Goal: Information Seeking & Learning: Understand process/instructions

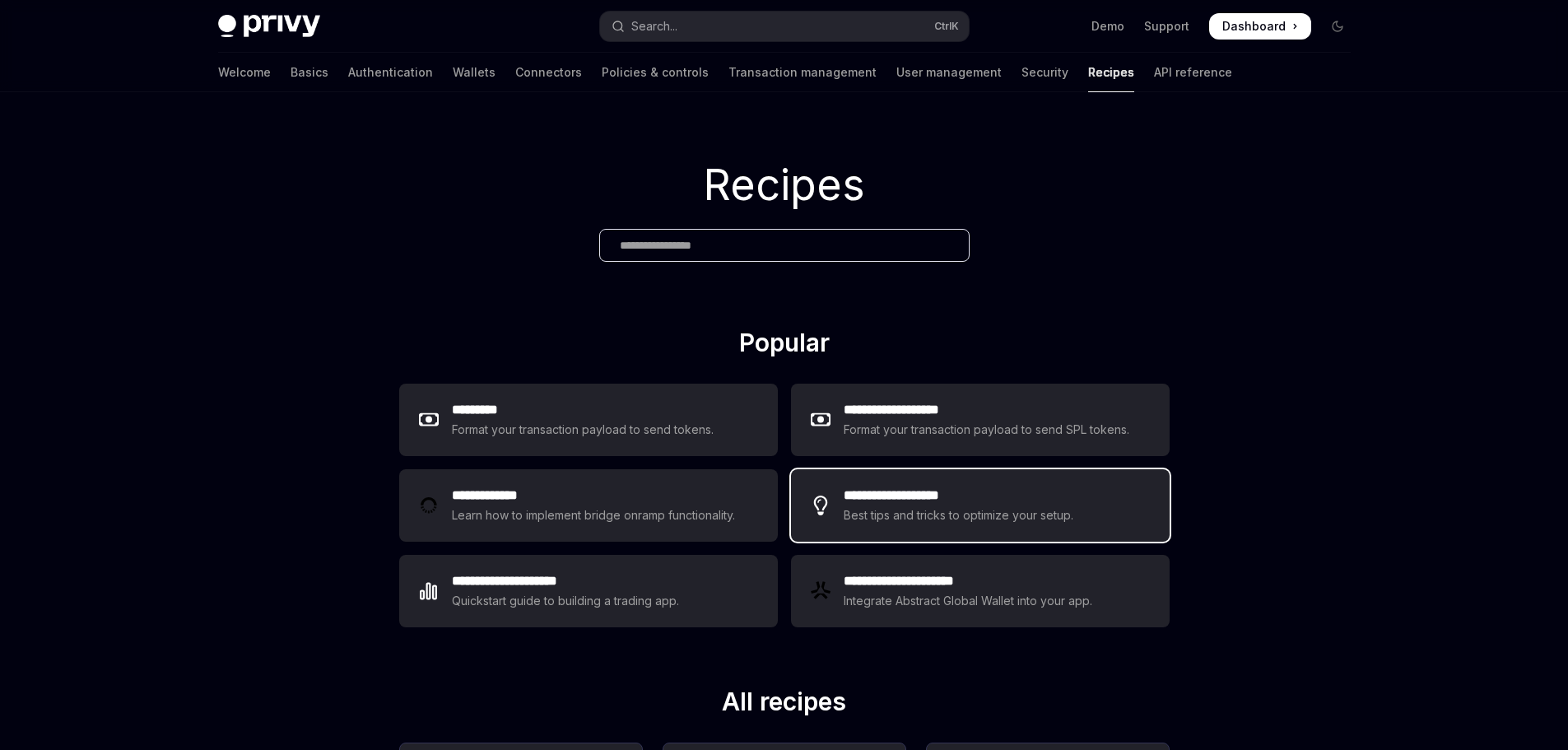
scroll to position [82, 0]
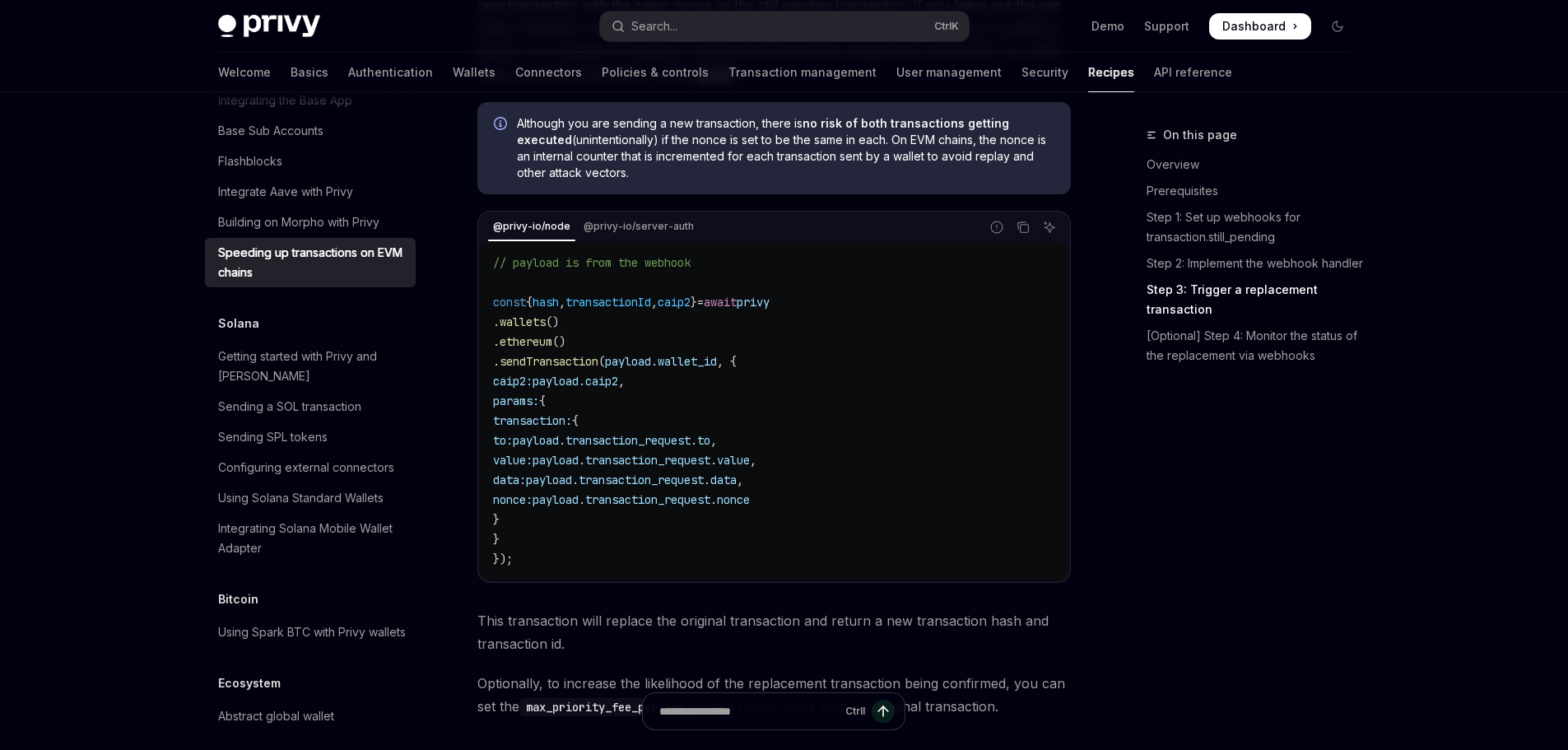
scroll to position [1482, 0]
